Goal: Information Seeking & Learning: Learn about a topic

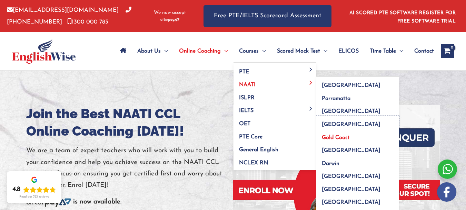
click at [340, 127] on link "[GEOGRAPHIC_DATA]" at bounding box center [358, 122] width 83 height 13
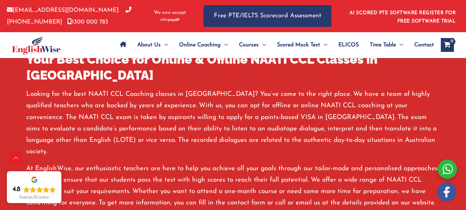
scroll to position [468, 0]
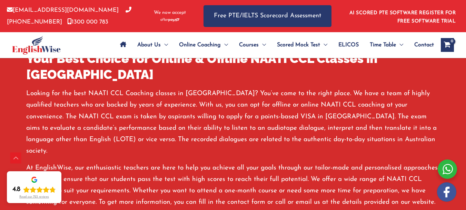
drag, startPoint x: 245, startPoint y: 98, endPoint x: 159, endPoint y: 145, distance: 98.0
click at [159, 50] on div "30000+ Successful Students Fixed Pricing Flexible Timetables Free Trial Classes…" at bounding box center [233, 13] width 414 height 74
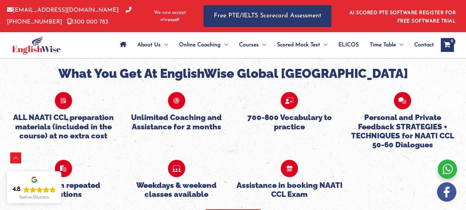
scroll to position [733, 0]
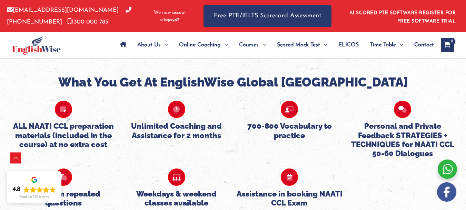
click at [60, 100] on icon at bounding box center [63, 108] width 17 height 17
click at [59, 121] on h5 "ALL NAATI CCL preparation materials (included in the course) at no extra cost" at bounding box center [63, 134] width 106 height 27
click at [59, 100] on icon at bounding box center [63, 108] width 17 height 17
click at [67, 121] on h5 "ALL NAATI CCL preparation materials (included in the course) at no extra cost" at bounding box center [63, 134] width 106 height 27
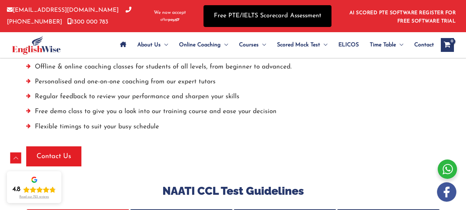
scroll to position [1773, 0]
